Goal: Task Accomplishment & Management: Manage account settings

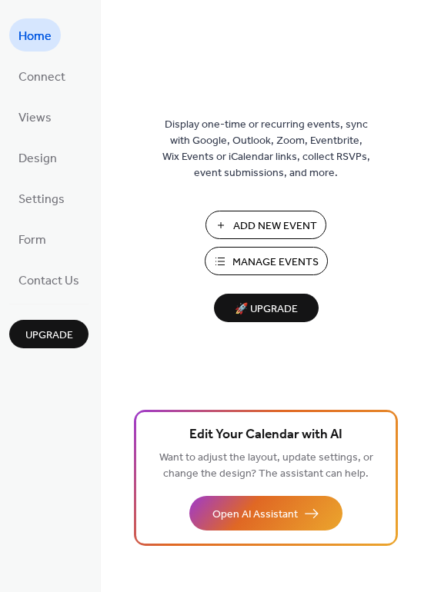
click at [253, 262] on span "Manage Events" at bounding box center [275, 263] width 86 height 16
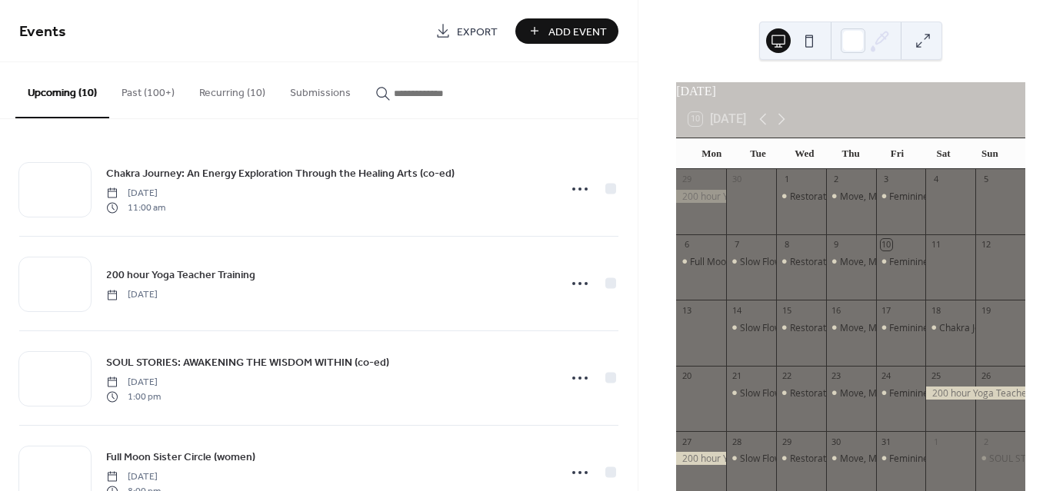
click at [138, 95] on button "Past (100+)" at bounding box center [148, 89] width 78 height 55
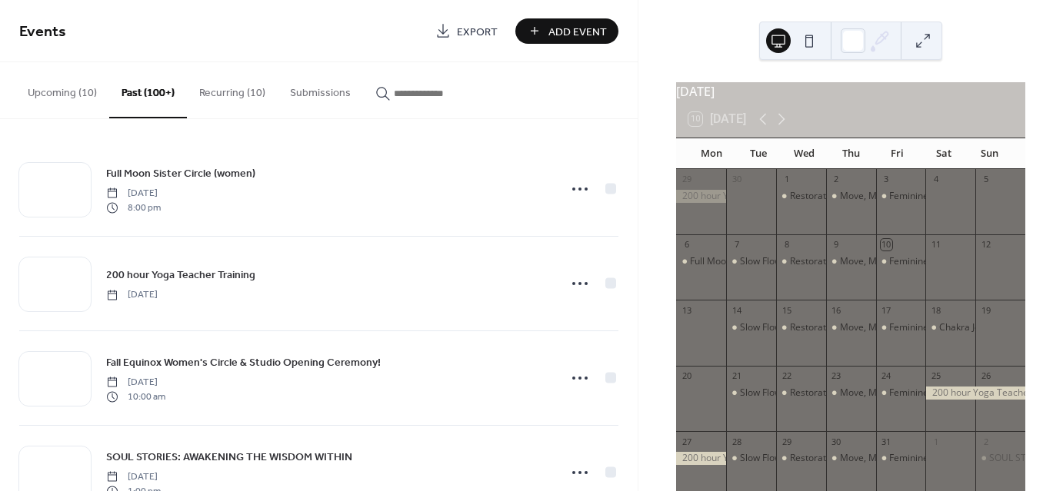
click at [235, 102] on button "Recurring (10)" at bounding box center [232, 89] width 91 height 55
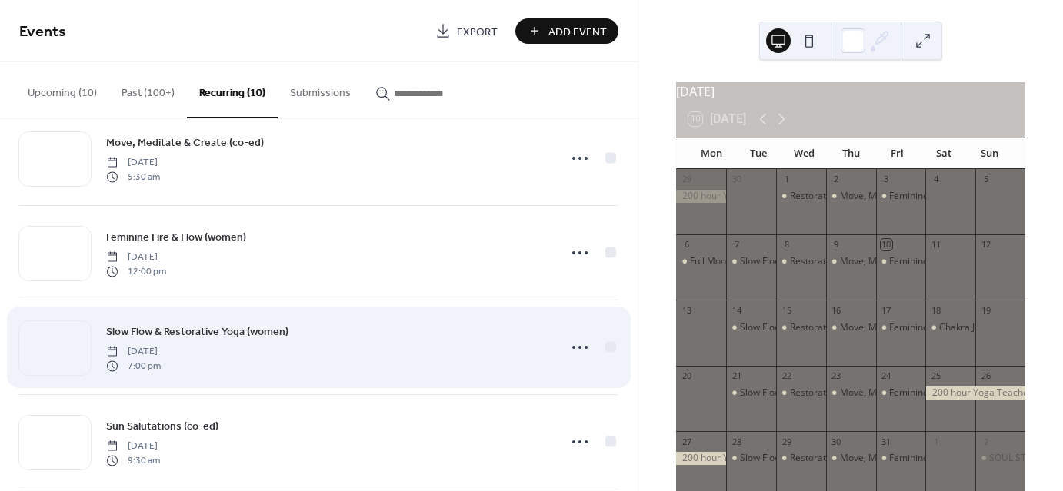
scroll to position [615, 0]
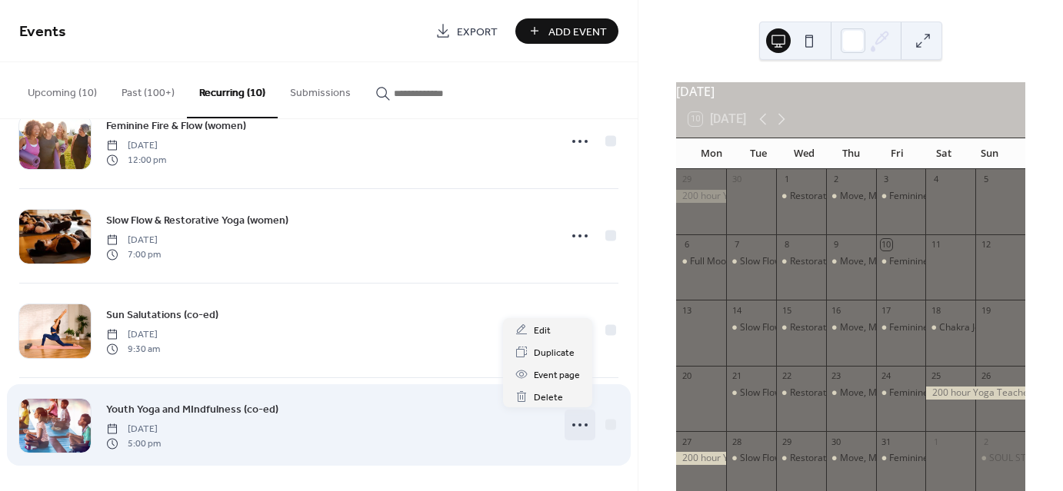
click at [578, 423] on icon at bounding box center [580, 425] width 25 height 25
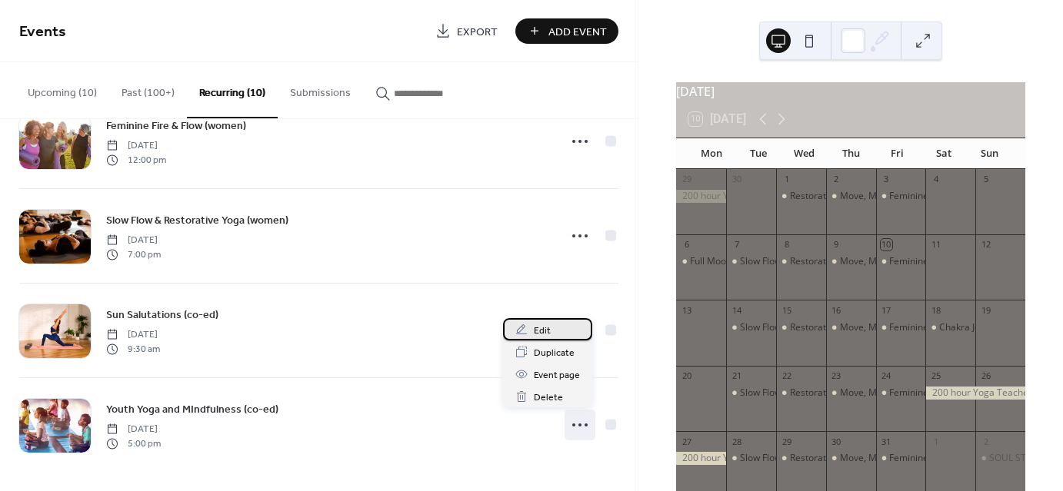
click at [545, 328] on span "Edit" at bounding box center [542, 331] width 17 height 16
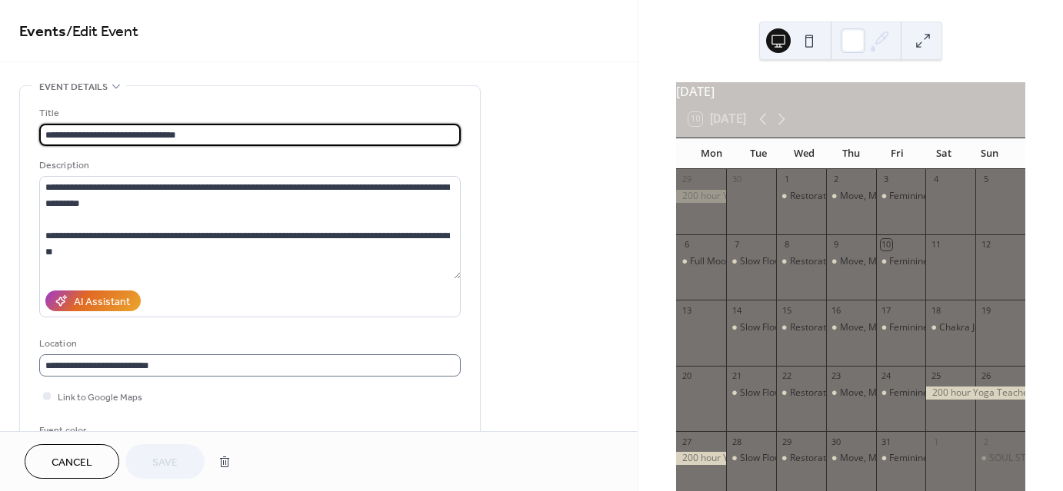
type input "**********"
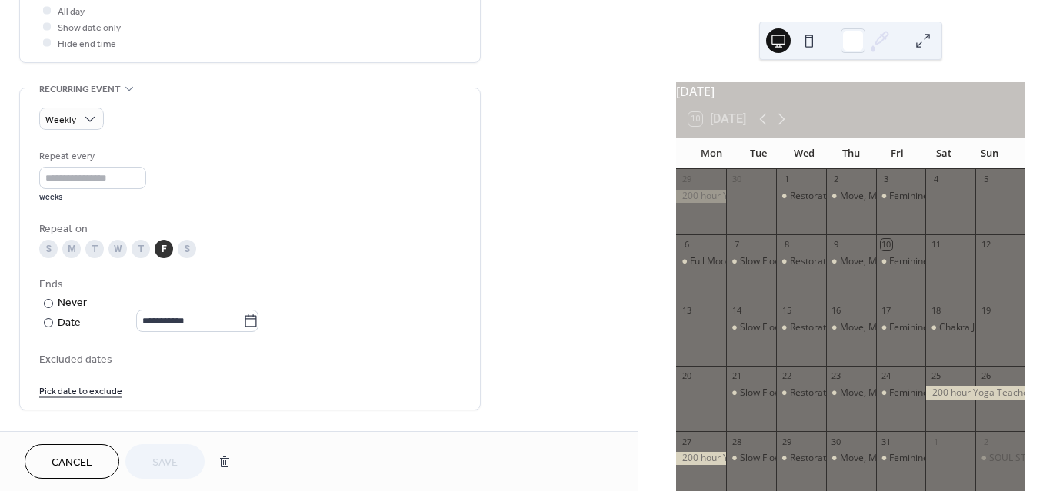
scroll to position [615, 0]
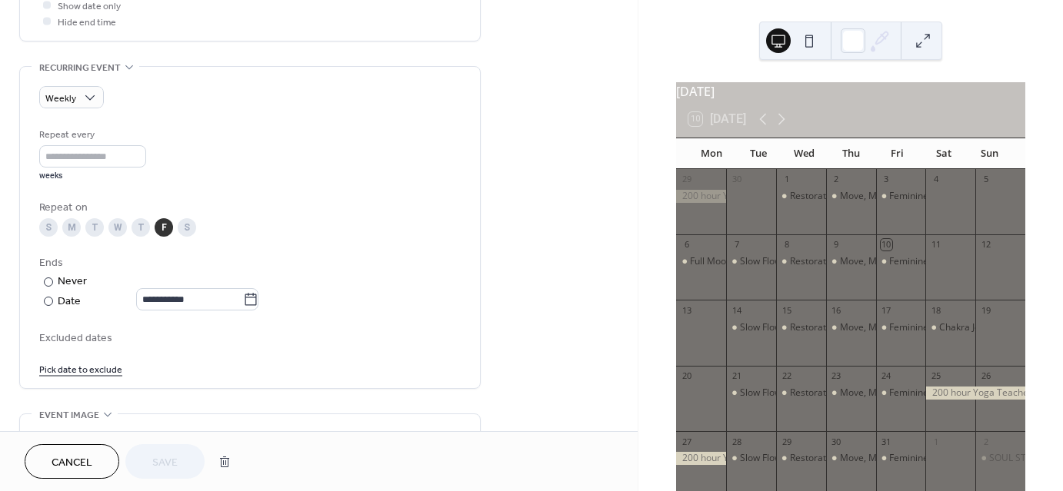
click at [74, 371] on link "Pick date to exclude" at bounding box center [80, 369] width 83 height 16
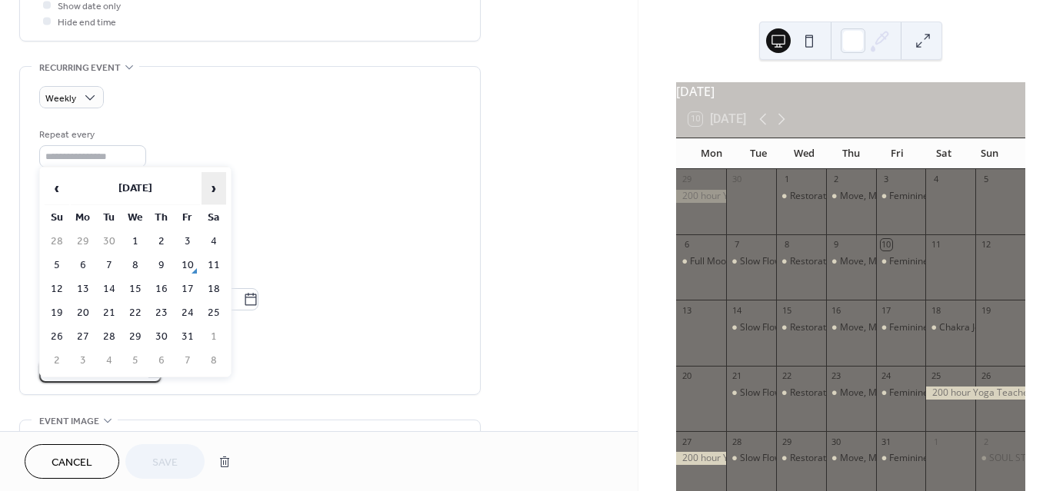
click at [209, 191] on span "›" at bounding box center [213, 188] width 23 height 31
click at [190, 310] on td "21" at bounding box center [187, 313] width 25 height 22
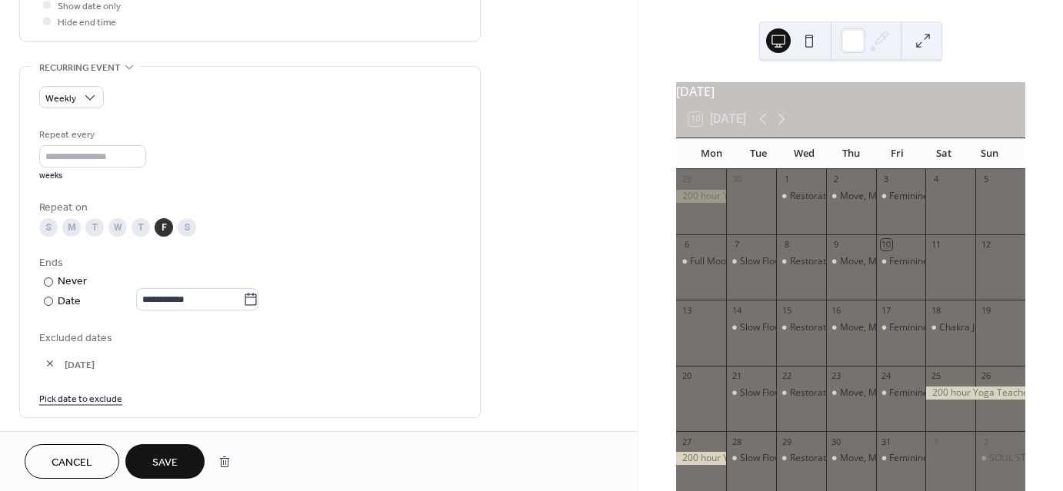
click at [162, 461] on span "Save" at bounding box center [164, 463] width 25 height 16
